Goal: Navigation & Orientation: Find specific page/section

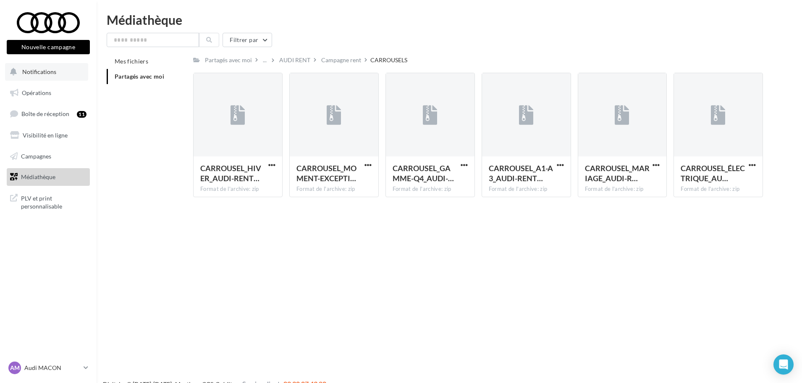
click at [52, 72] on span "Notifications" at bounding box center [39, 71] width 34 height 7
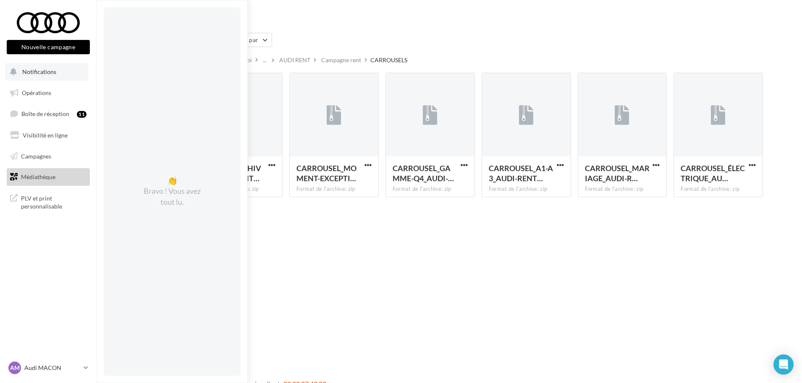
click at [45, 74] on span "Notifications" at bounding box center [39, 71] width 34 height 7
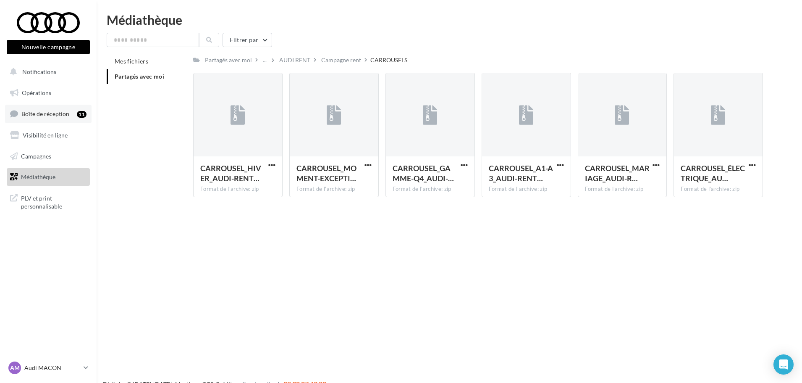
click at [55, 112] on span "Boîte de réception" at bounding box center [45, 113] width 48 height 7
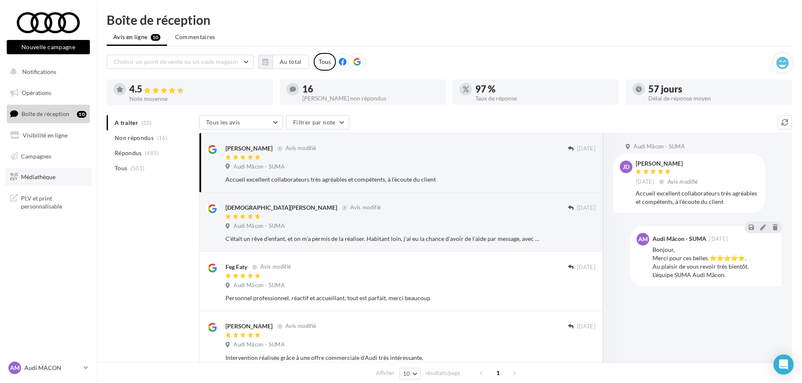
click at [47, 177] on span "Médiathèque" at bounding box center [38, 176] width 34 height 7
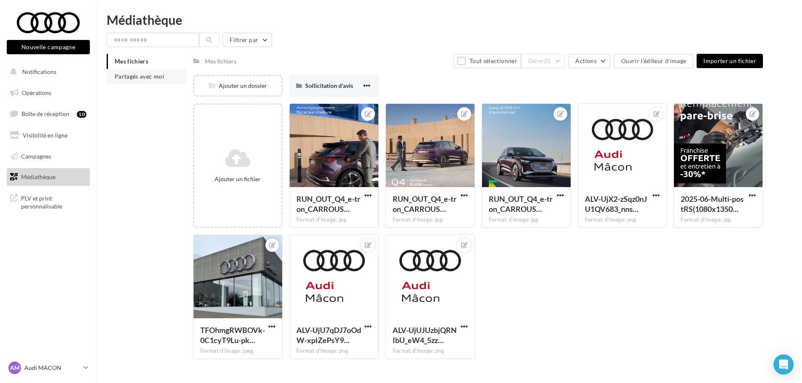
click at [136, 74] on span "Partagés avec moi" at bounding box center [140, 76] width 50 height 7
